Goal: Entertainment & Leisure: Consume media (video, audio)

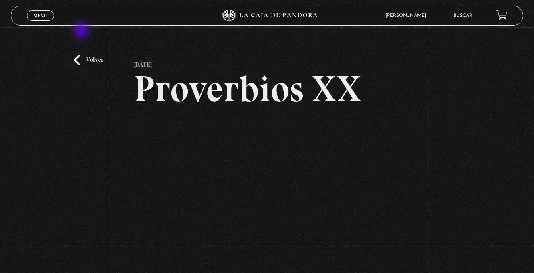
scroll to position [32, 0]
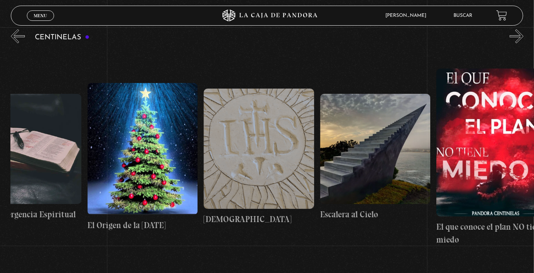
scroll to position [0, 9007]
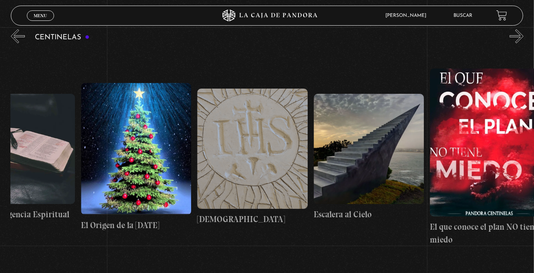
click at [381, 234] on link "Escalera al Cielo" at bounding box center [369, 157] width 110 height 216
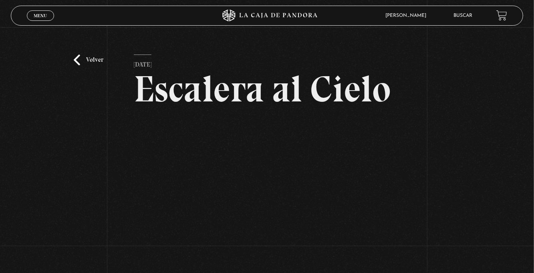
click at [77, 65] on link "Volver" at bounding box center [89, 59] width 30 height 11
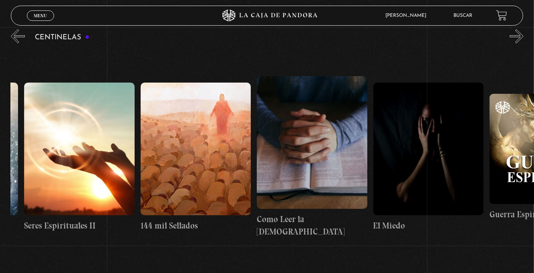
scroll to position [0, 11048]
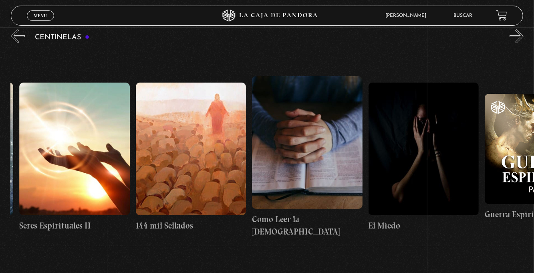
click at [299, 159] on figure at bounding box center [307, 142] width 110 height 133
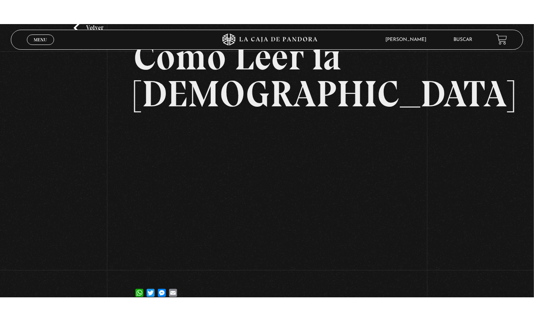
scroll to position [55, 0]
